Goal: Navigation & Orientation: Find specific page/section

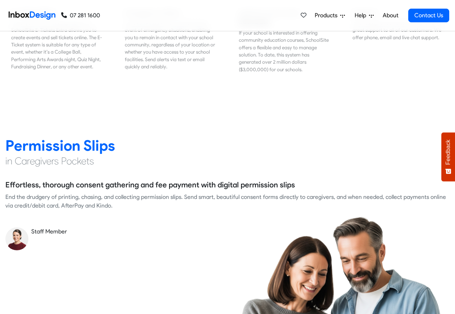
scroll to position [907, 0]
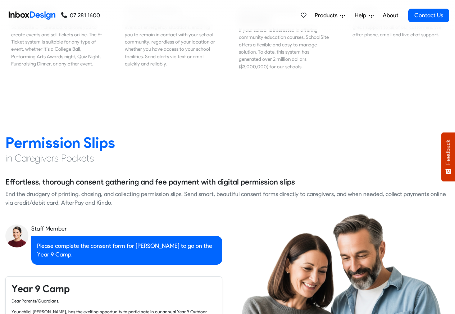
click at [393, 15] on link "About" at bounding box center [391, 15] width 20 height 14
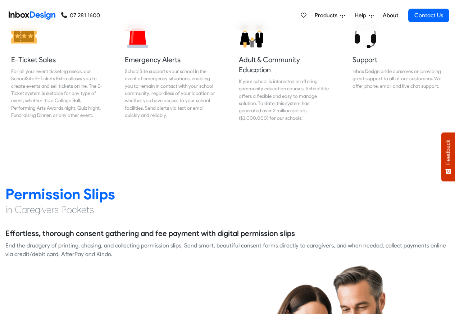
scroll to position [907, 0]
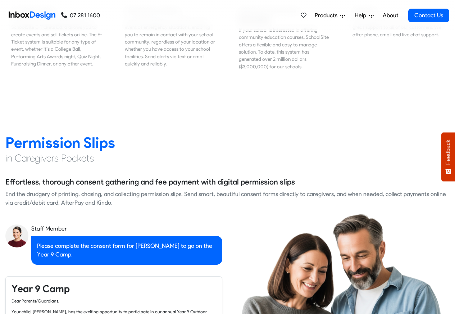
click at [451, 7] on nav "07 281 1600 07 281 1600 Products Mobile APP Pricing Free Webinars & Training Br…" at bounding box center [227, 15] width 455 height 31
